Goal: Task Accomplishment & Management: Manage account settings

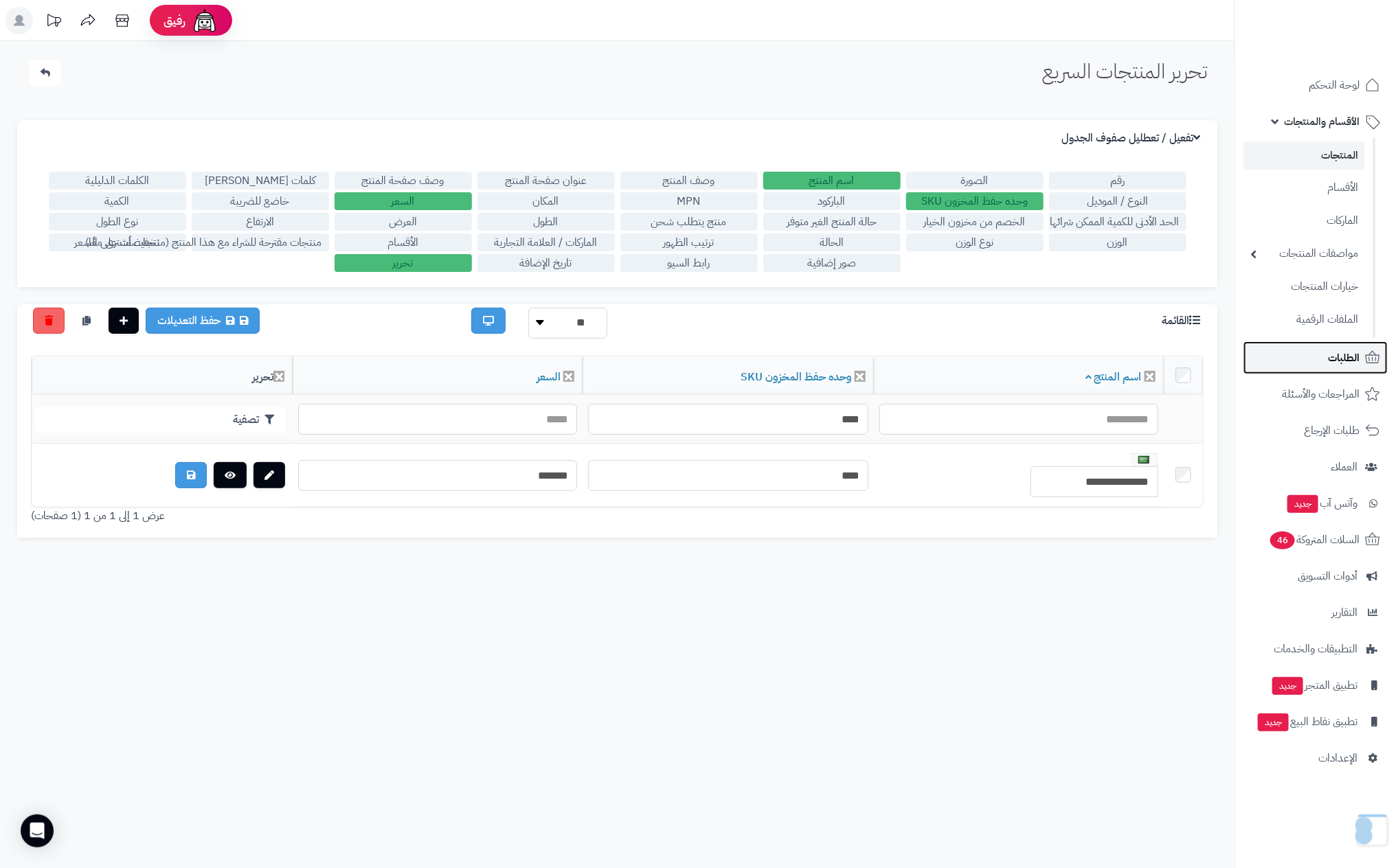
click at [1340, 362] on span "الطلبات" at bounding box center [1343, 357] width 31 height 19
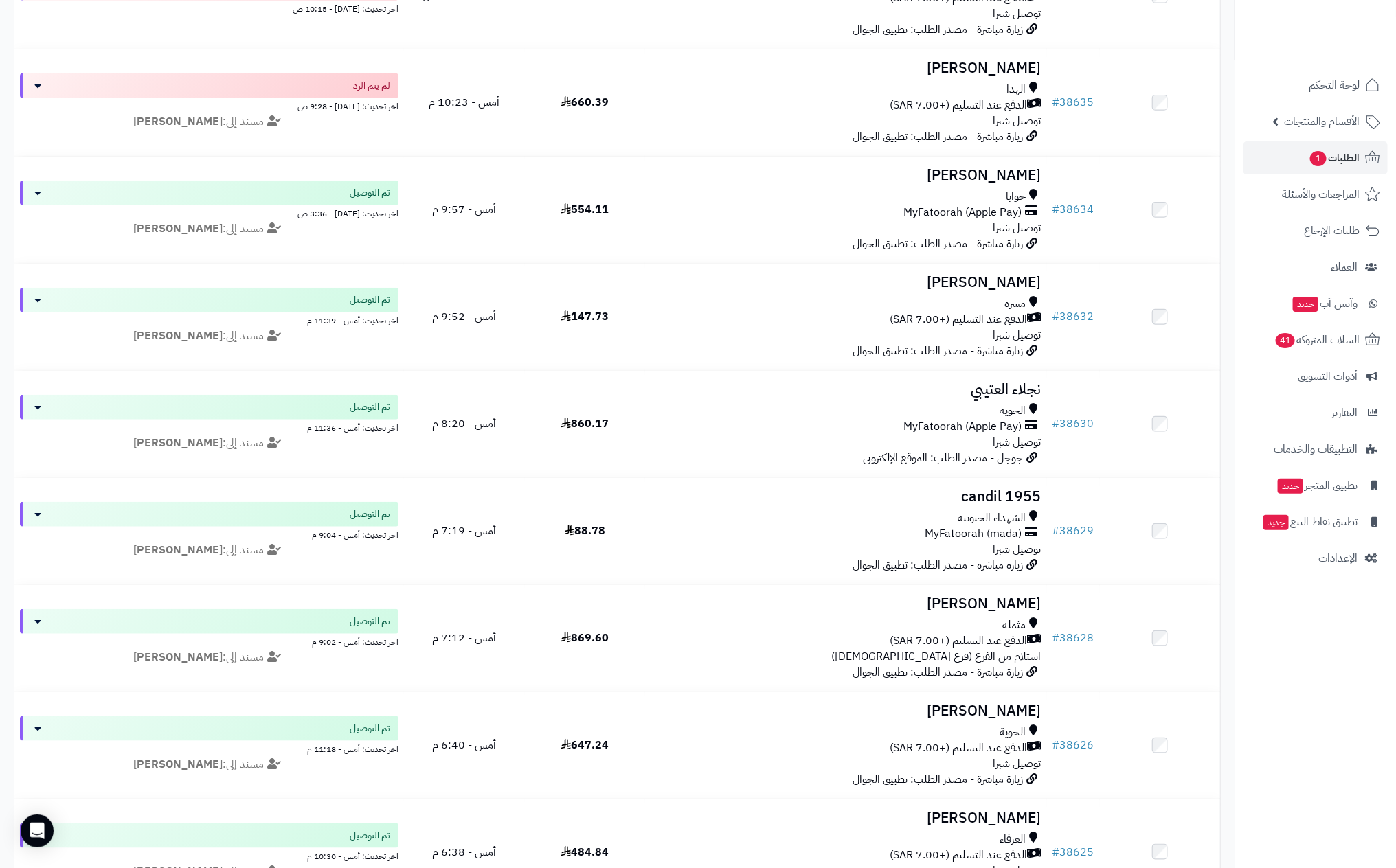
scroll to position [412, 0]
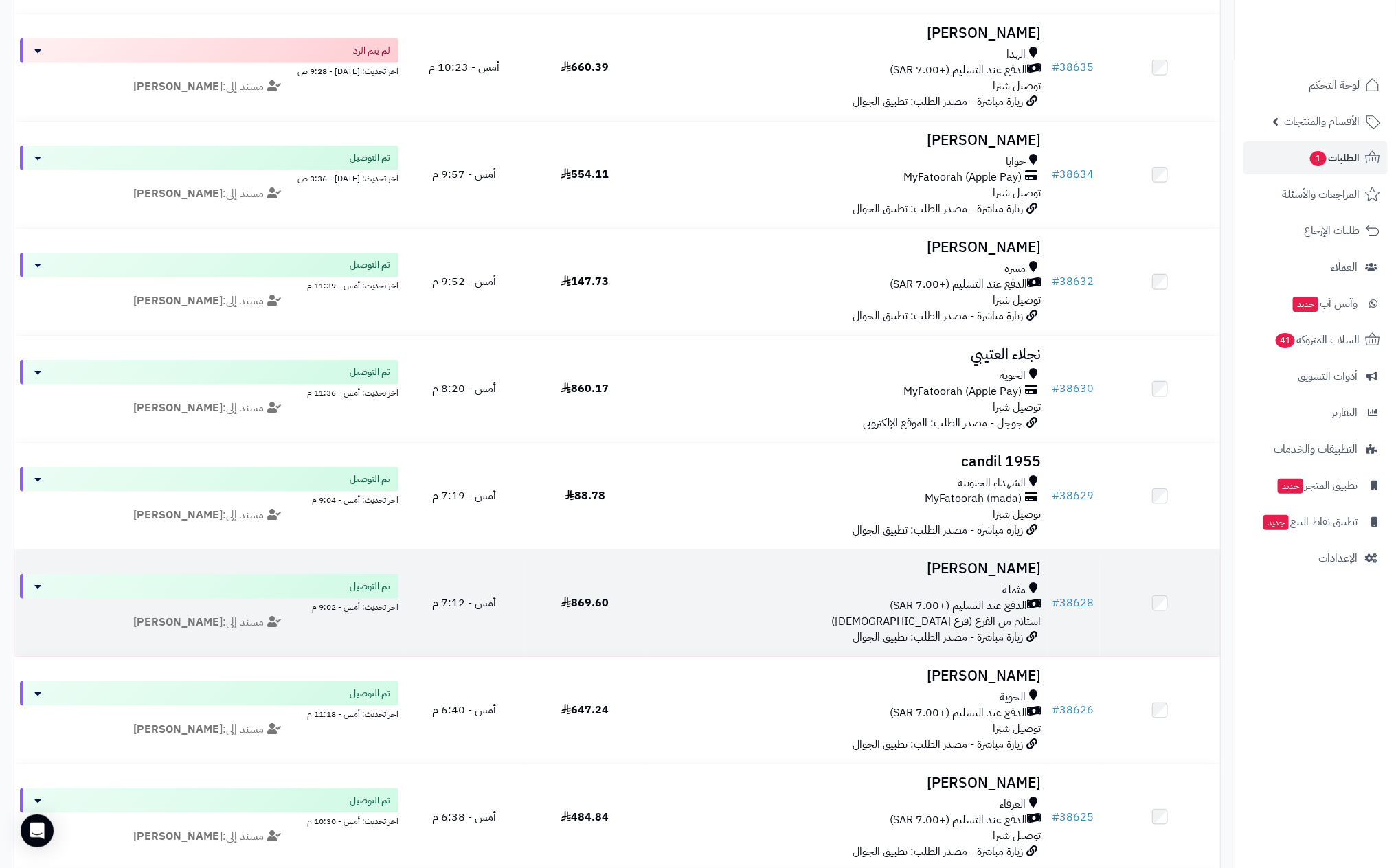
click at [923, 571] on h3 "[PERSON_NAME]" at bounding box center [846, 569] width 390 height 16
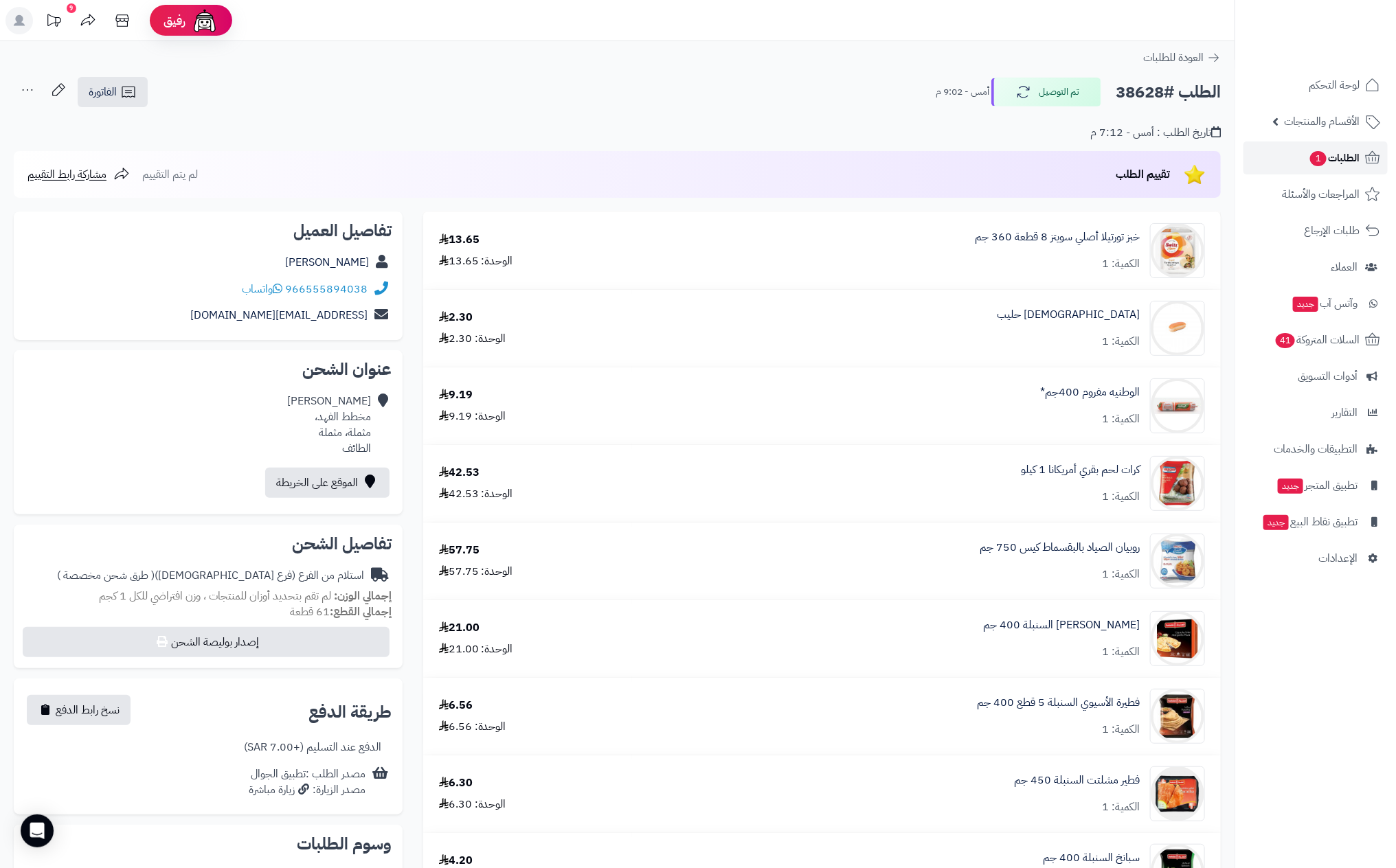
click at [1359, 154] on span "الطلبات 1" at bounding box center [1334, 158] width 51 height 19
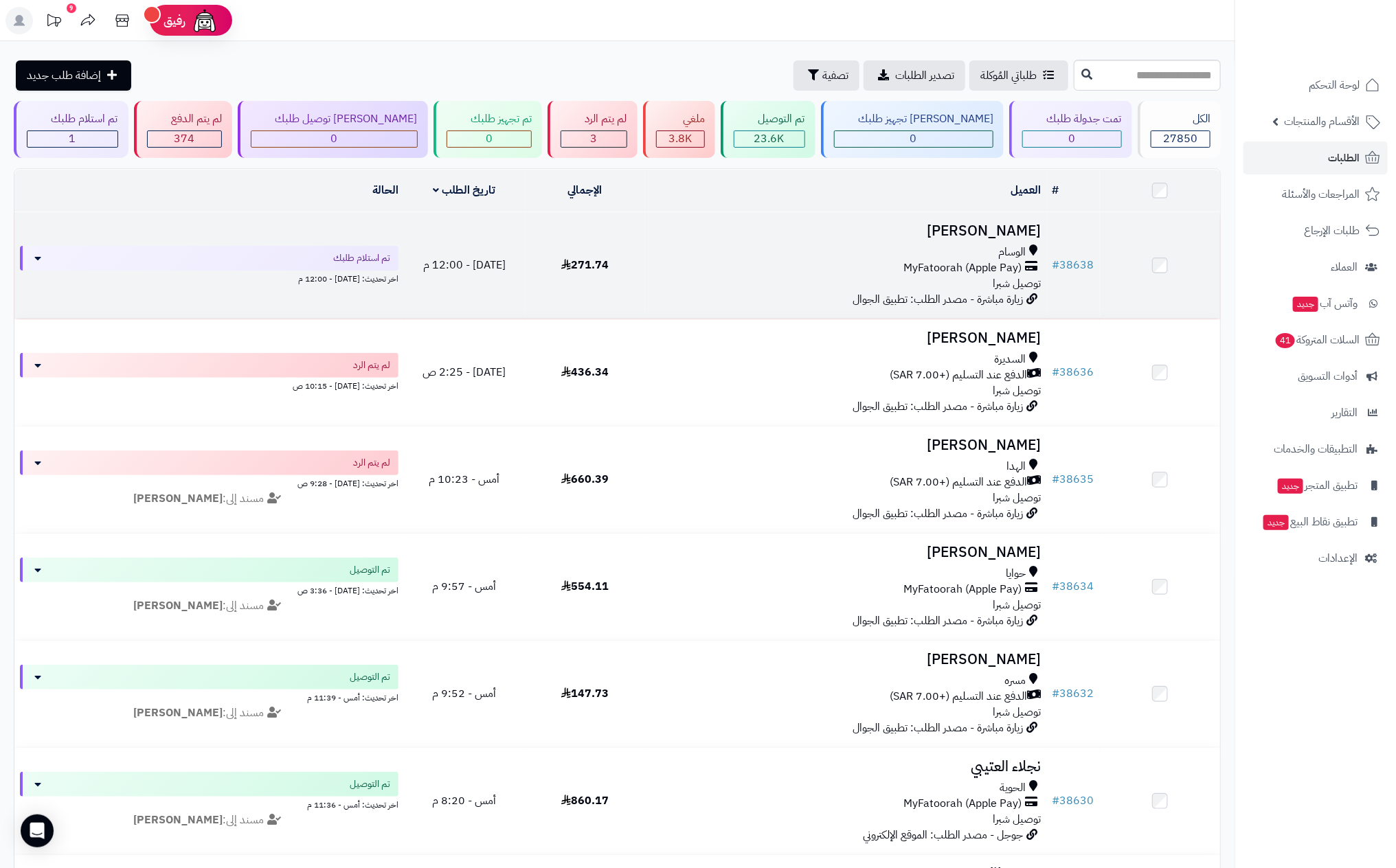
click at [905, 256] on div "الوسام" at bounding box center [846, 252] width 390 height 16
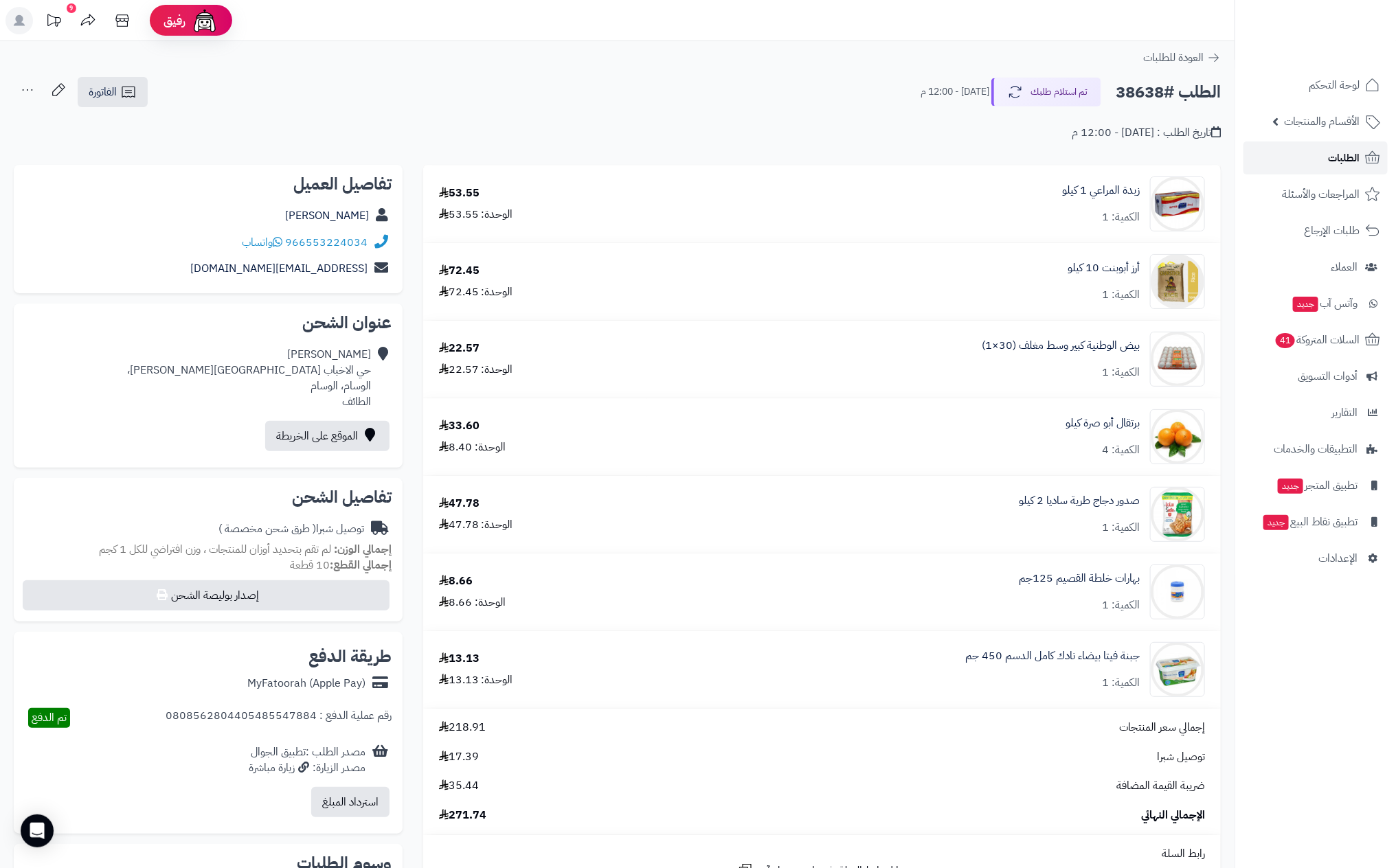
click at [1314, 165] on link "الطلبات" at bounding box center [1315, 158] width 144 height 33
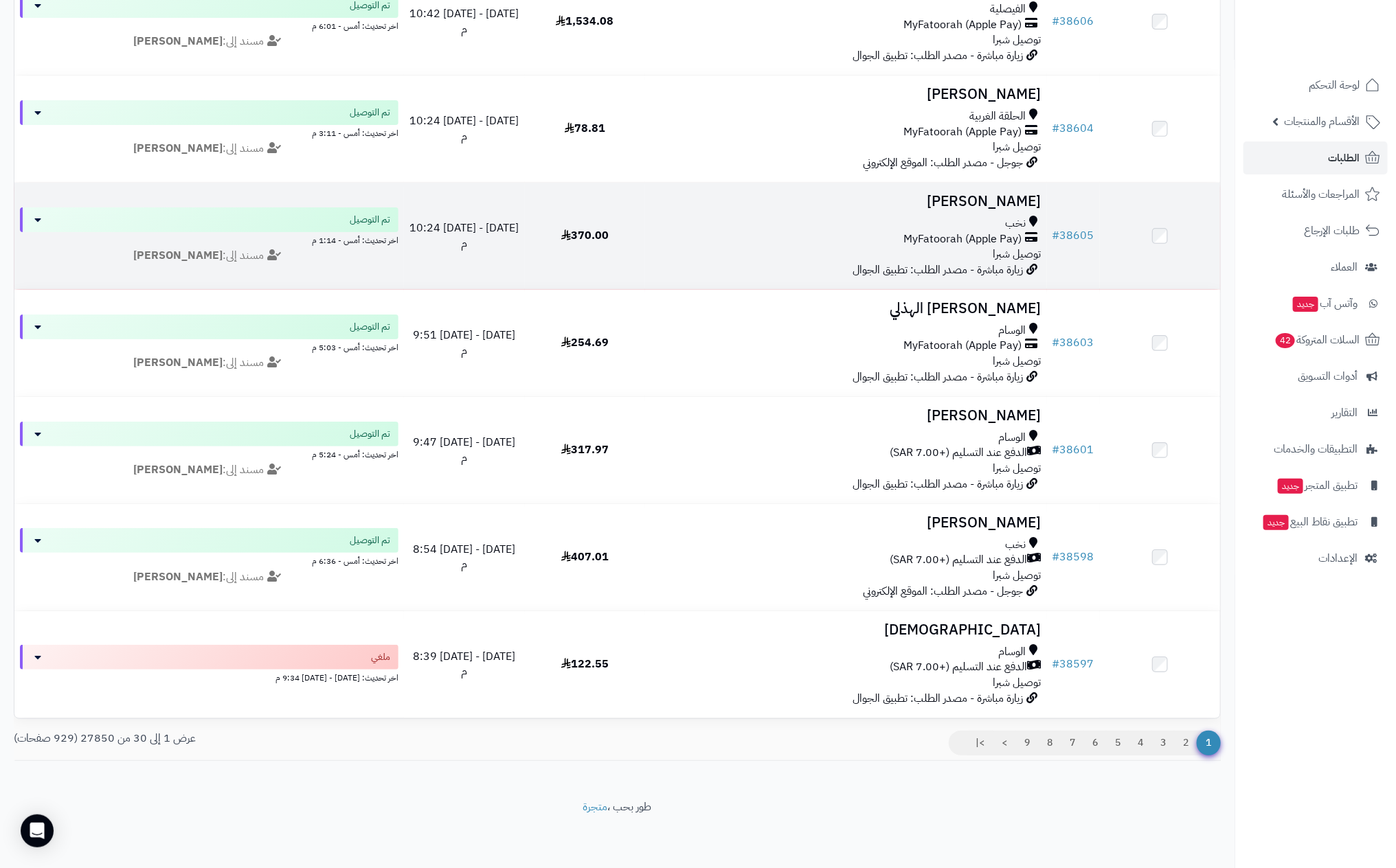
scroll to position [2731, 0]
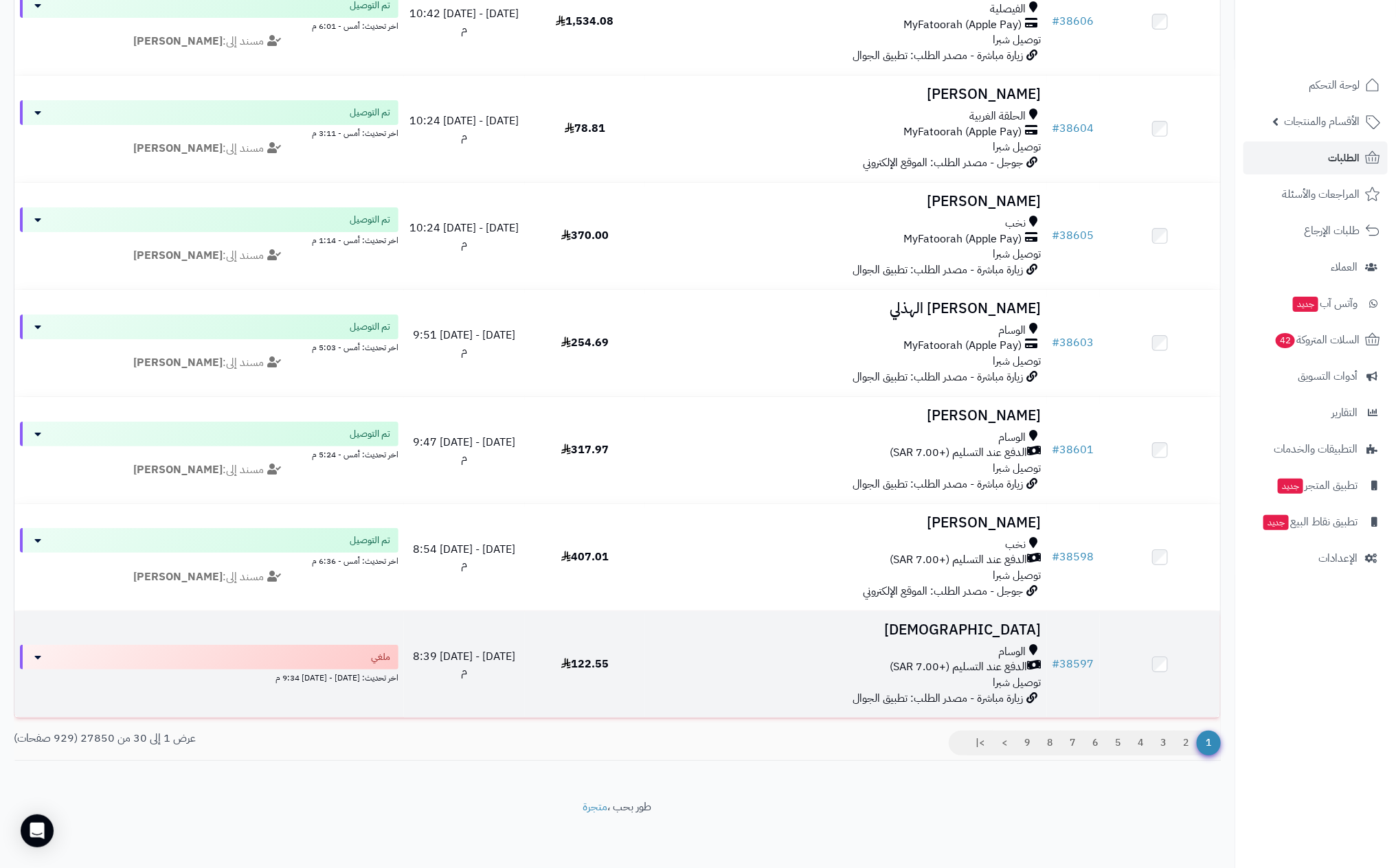
click at [883, 644] on div "الوسام" at bounding box center [846, 651] width 390 height 16
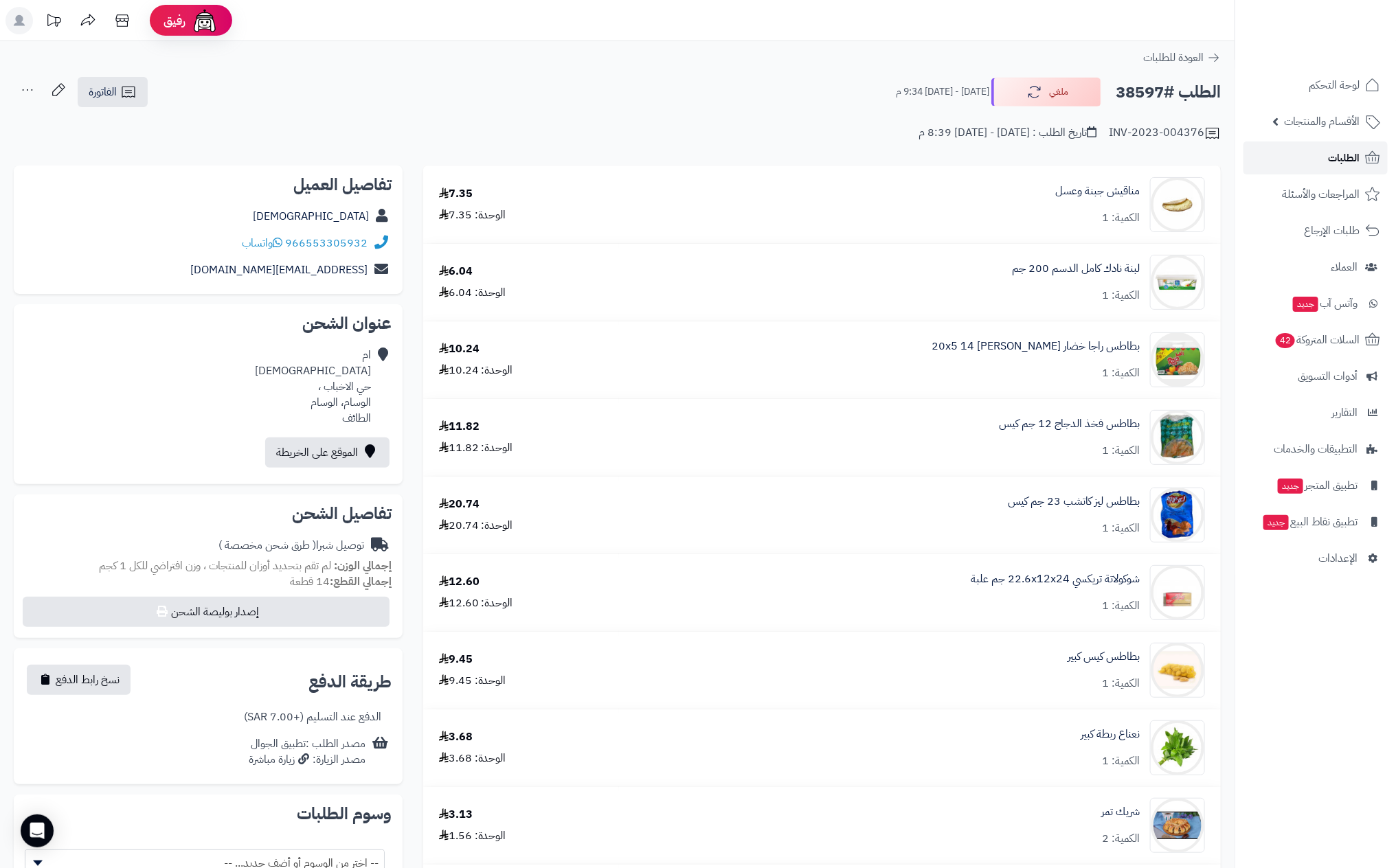
click at [1341, 149] on span "الطلبات" at bounding box center [1343, 158] width 31 height 19
